Goal: Obtain resource: Download file/media

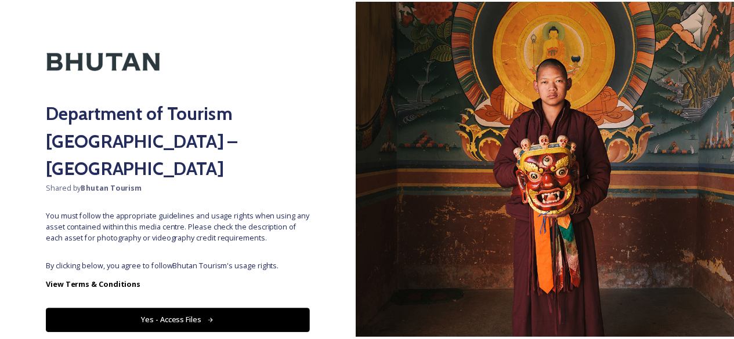
scroll to position [41, 0]
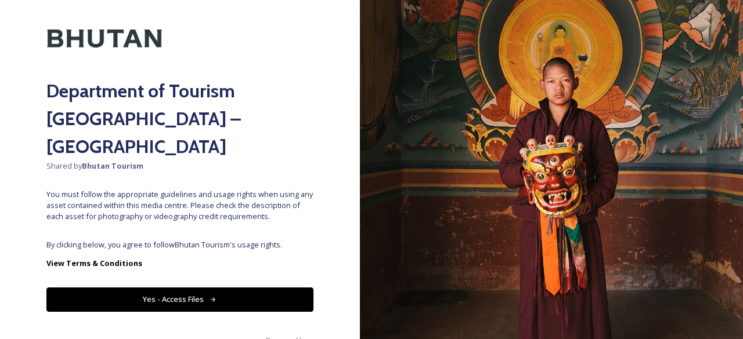
click at [245, 288] on button "Yes - Access Files" at bounding box center [179, 300] width 267 height 24
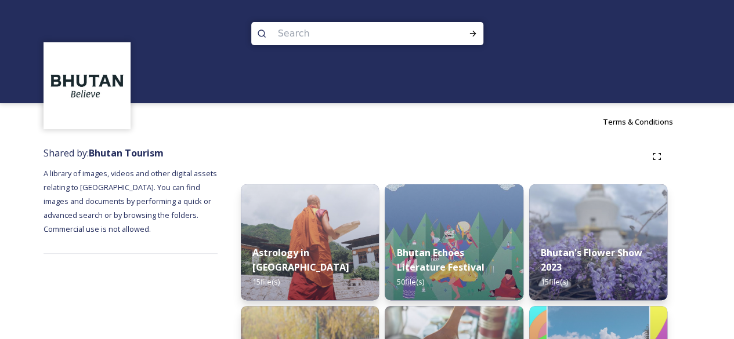
scroll to position [0, 0]
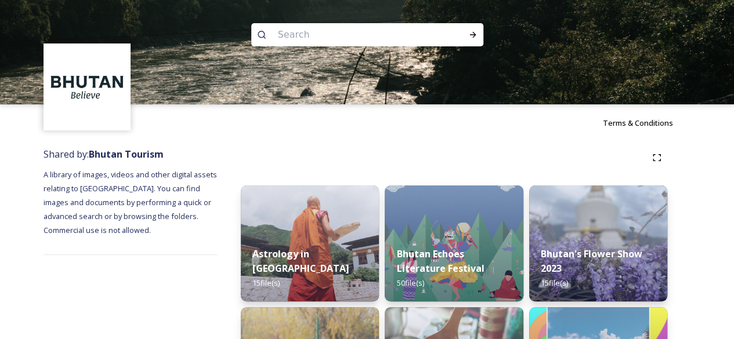
click at [296, 40] on input at bounding box center [351, 35] width 159 height 26
type input "high value low volume"
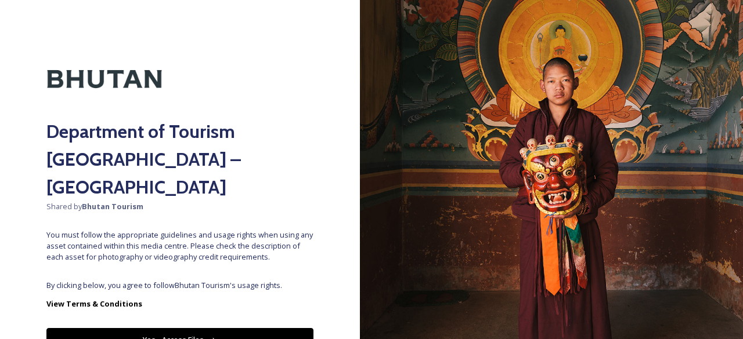
click at [194, 328] on button "Yes - Access Files" at bounding box center [179, 340] width 267 height 24
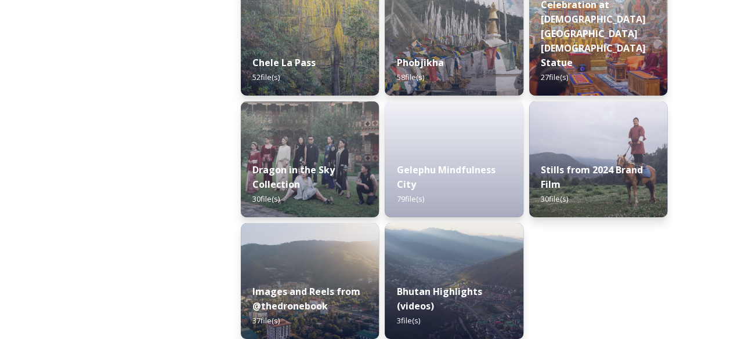
scroll to position [2045, 0]
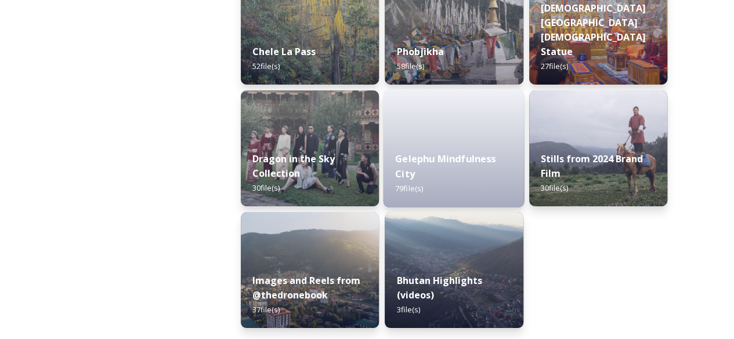
click at [438, 197] on div "Gelephu Mindfulness City 79 file(s)" at bounding box center [454, 173] width 141 height 67
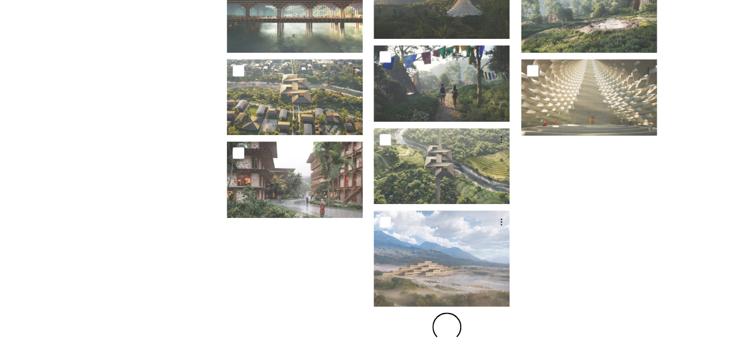
scroll to position [285, 0]
